Goal: Navigation & Orientation: Find specific page/section

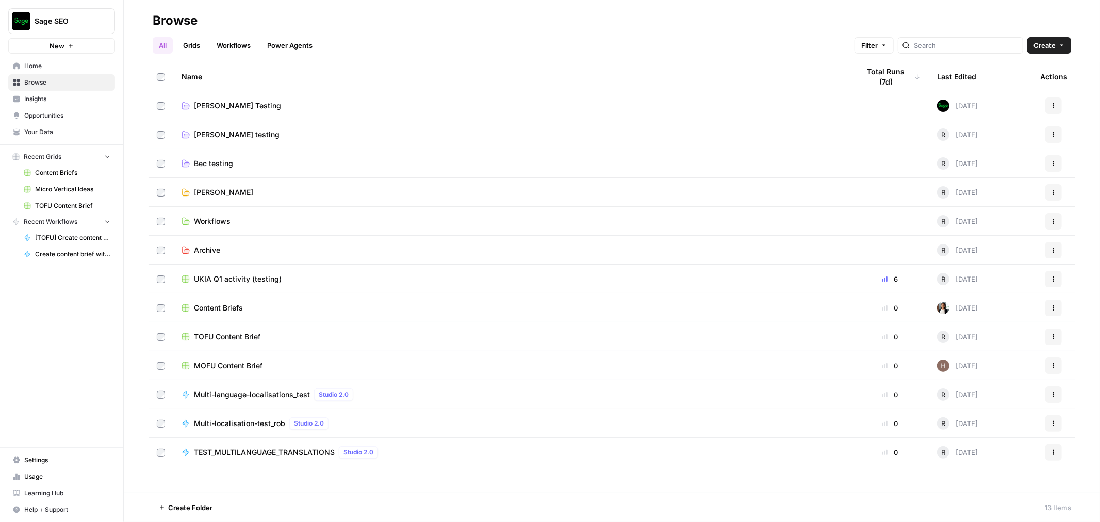
drag, startPoint x: 0, startPoint y: 0, endPoint x: 244, endPoint y: 42, distance: 248.1
click at [244, 42] on link "Workflows" at bounding box center [233, 45] width 46 height 17
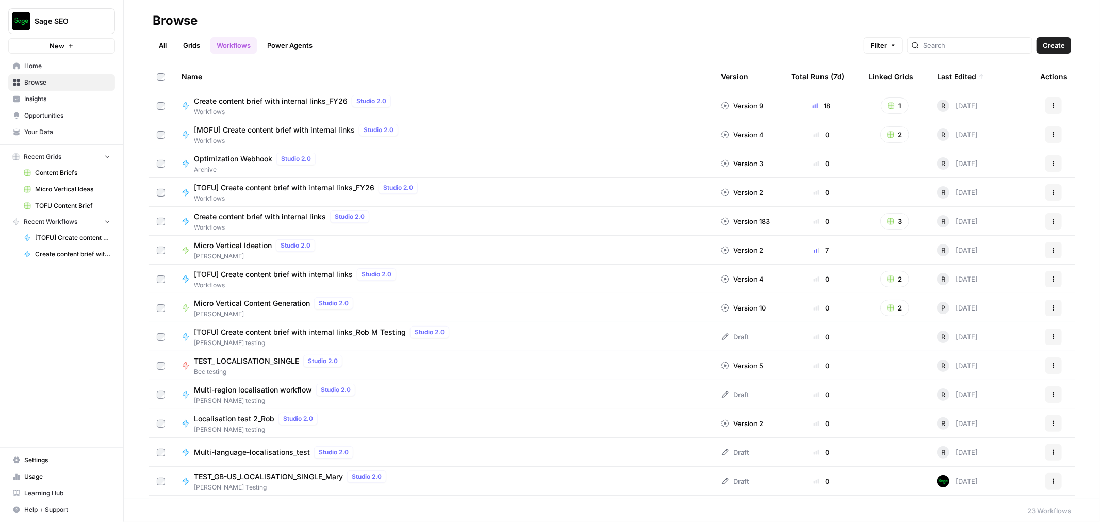
click at [80, 13] on button "Sage SEO" at bounding box center [61, 21] width 107 height 26
